Goal: Check status

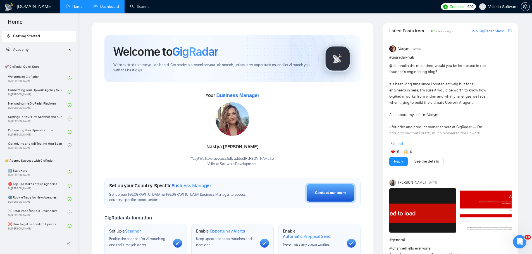
click at [108, 9] on link "Dashboard" at bounding box center [106, 6] width 25 height 5
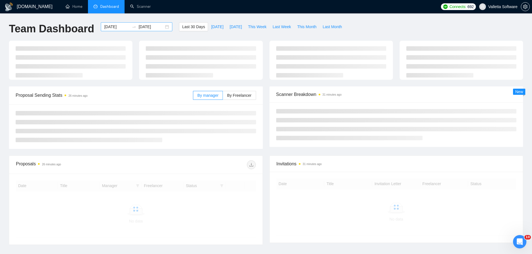
click at [114, 23] on div "[DATE] [DATE]" at bounding box center [137, 26] width 72 height 9
click at [115, 28] on input "[DATE]" at bounding box center [116, 27] width 25 height 6
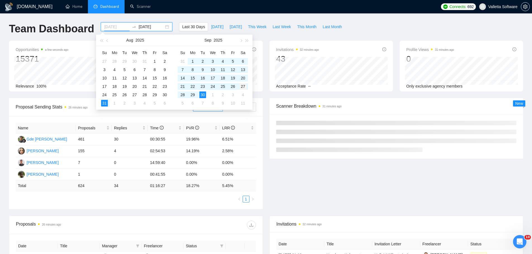
type input "[DATE]"
click at [241, 89] on div "27" at bounding box center [243, 86] width 7 height 7
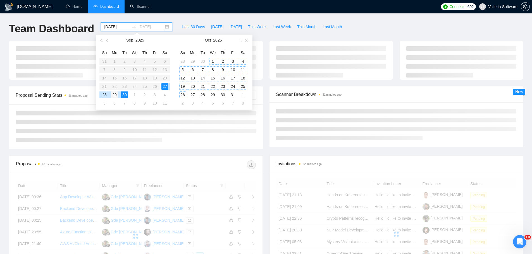
type input "[DATE]"
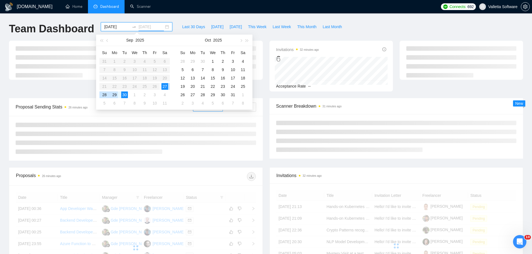
click at [114, 94] on div "29" at bounding box center [114, 95] width 7 height 7
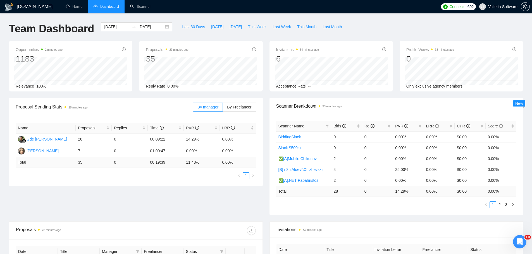
click at [254, 27] on span "This Week" at bounding box center [257, 27] width 18 height 6
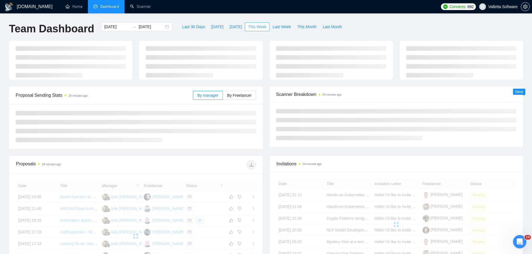
type input "[DATE]"
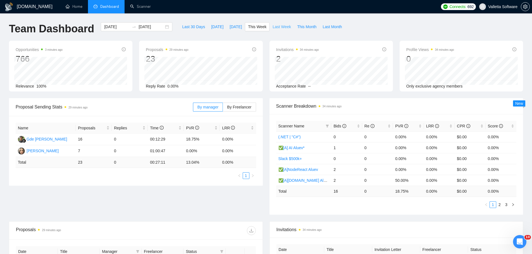
click at [275, 26] on span "Last Week" at bounding box center [282, 27] width 18 height 6
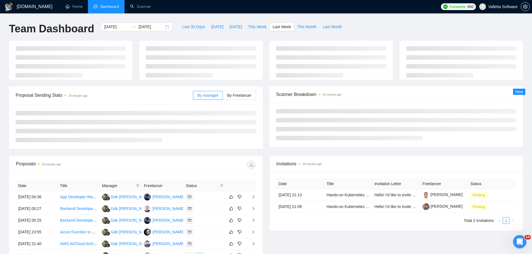
type input "[DATE]"
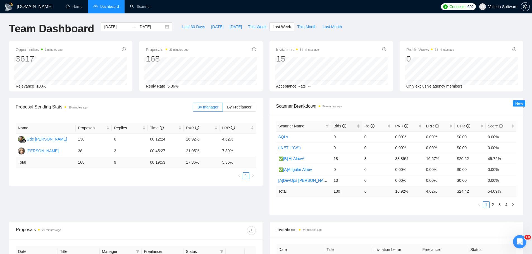
click at [334, 125] on span "Bids" at bounding box center [340, 126] width 13 height 4
click at [432, 127] on span "LRR" at bounding box center [432, 126] width 13 height 4
click at [437, 126] on icon "info-circle" at bounding box center [437, 126] width 4 height 4
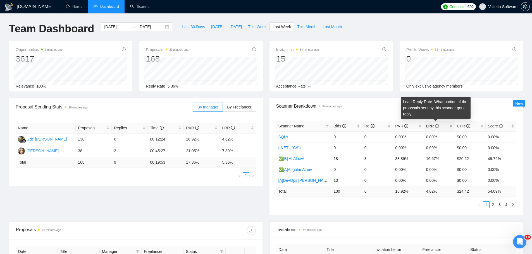
click at [437, 126] on icon "info-circle" at bounding box center [437, 126] width 4 height 4
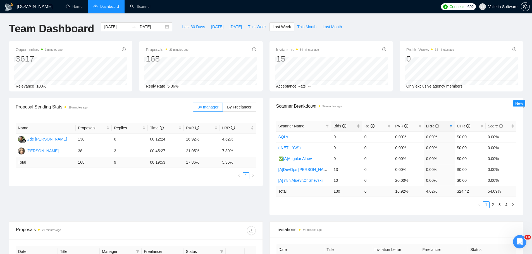
click at [348, 125] on span "Bids" at bounding box center [345, 126] width 22 height 6
